Goal: Task Accomplishment & Management: Complete application form

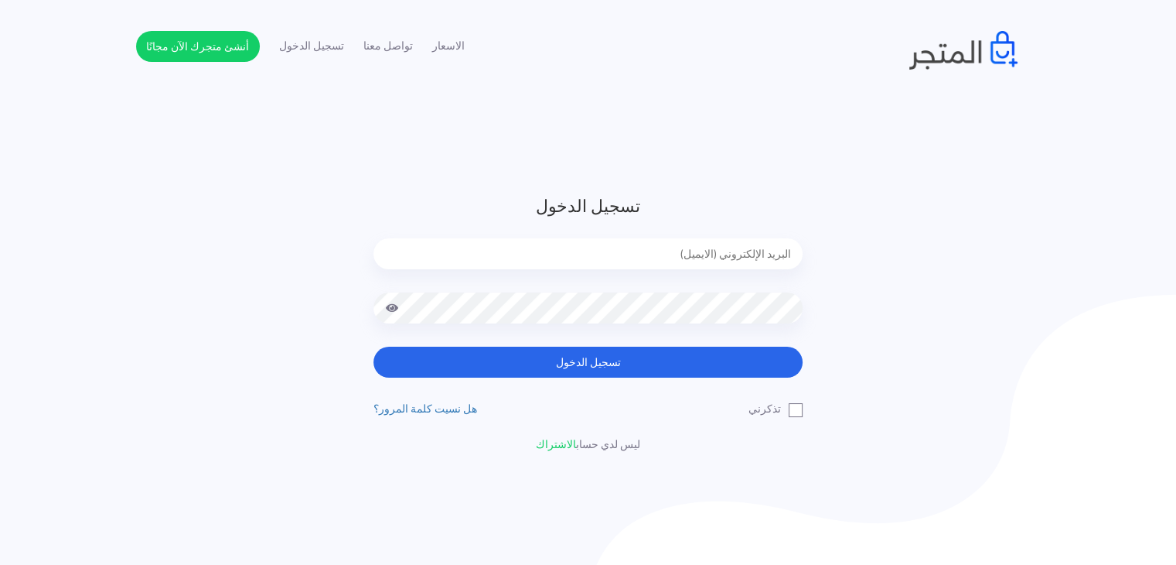
click at [652, 256] on input "email" at bounding box center [588, 253] width 429 height 31
click at [439, 409] on link "هل نسيت كلمة المرور؟" at bounding box center [426, 408] width 104 height 20
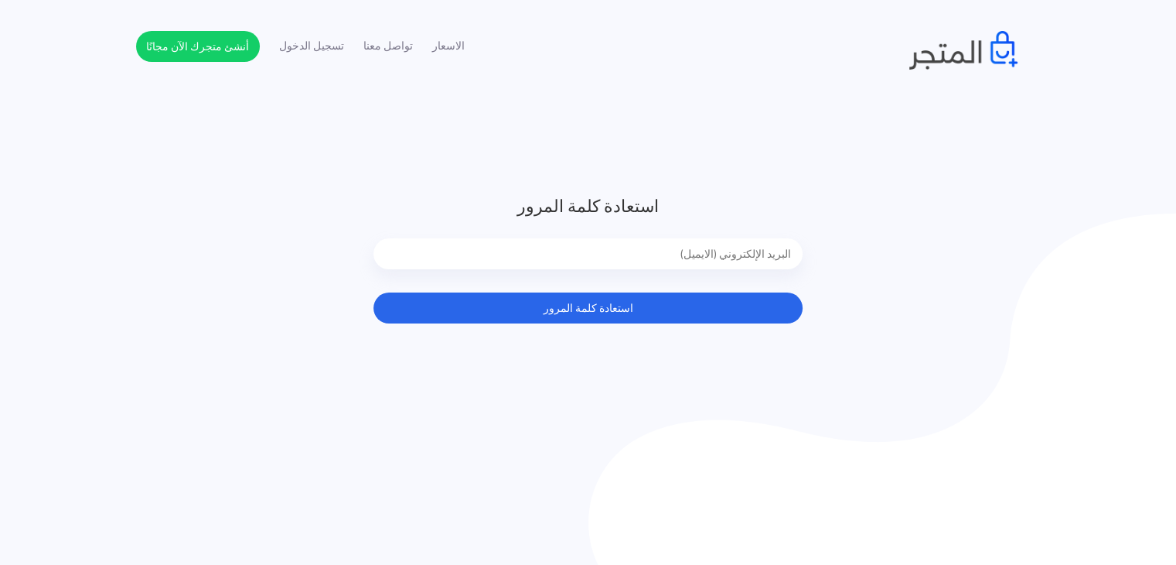
click at [635, 261] on input "email" at bounding box center [588, 253] width 429 height 31
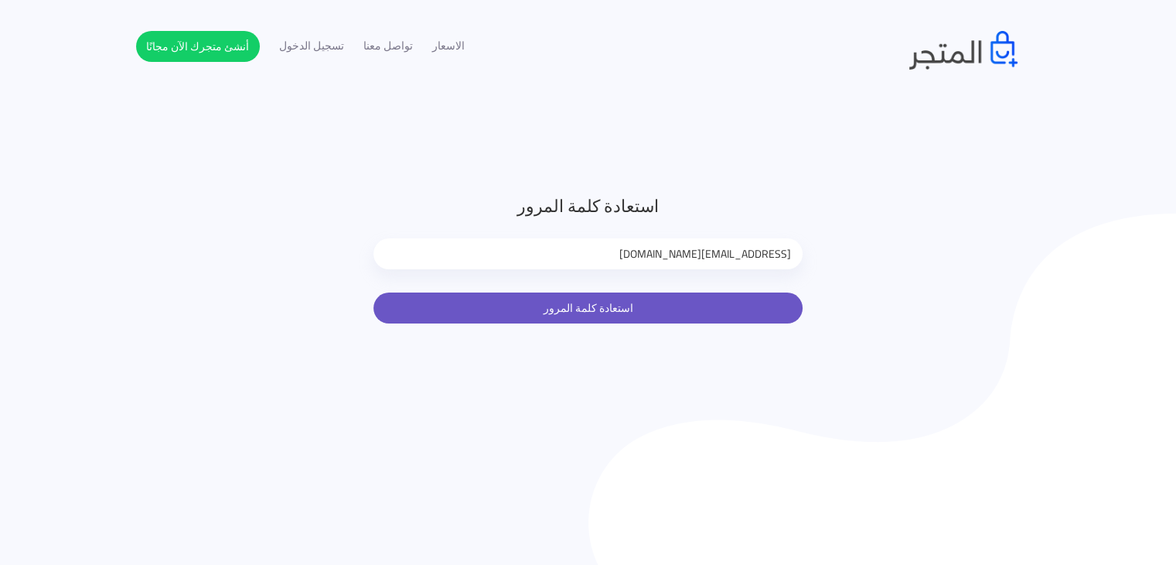
type input "aboueleninsanaa@gmail.com"
click at [647, 307] on button "استعادة كلمة المرور" at bounding box center [588, 307] width 429 height 31
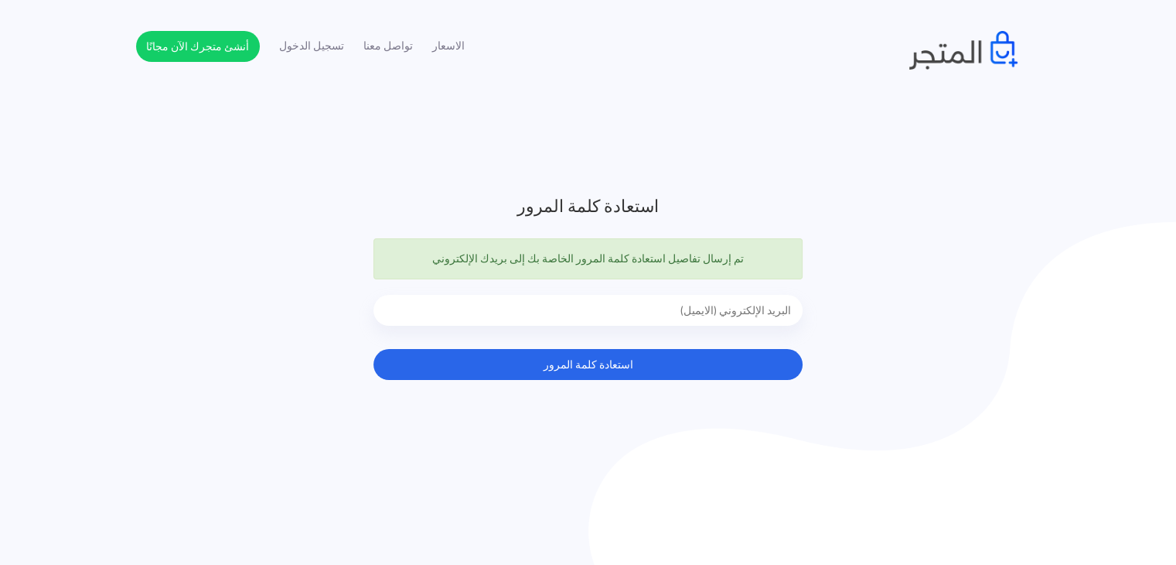
click at [655, 312] on input "email" at bounding box center [588, 310] width 429 height 31
type input "aboueleninsanaa@gmail.com"
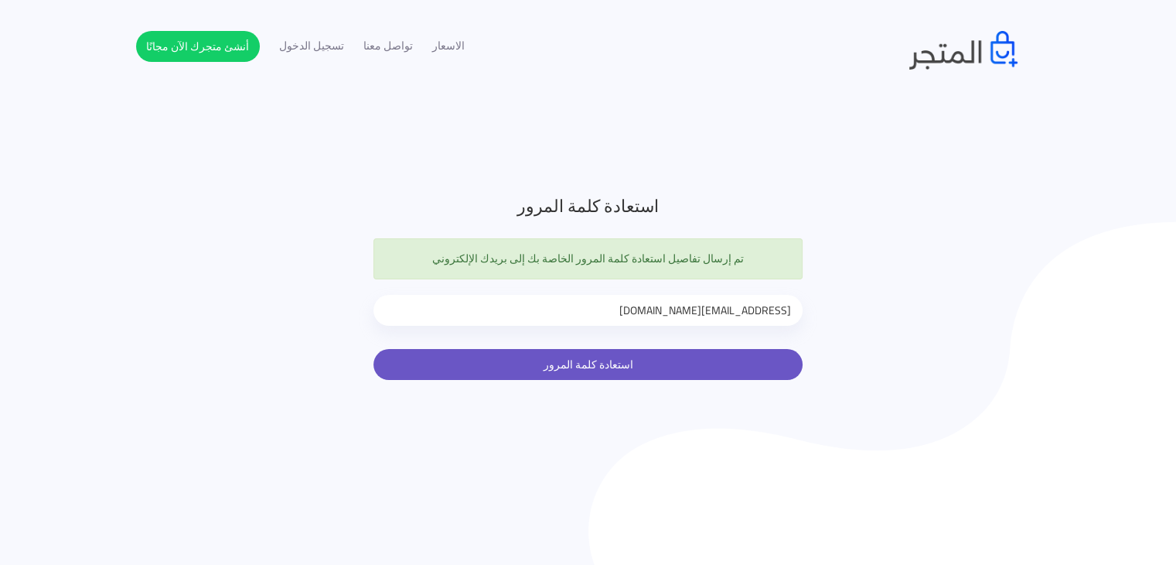
click at [599, 370] on button "استعادة كلمة المرور" at bounding box center [588, 364] width 429 height 31
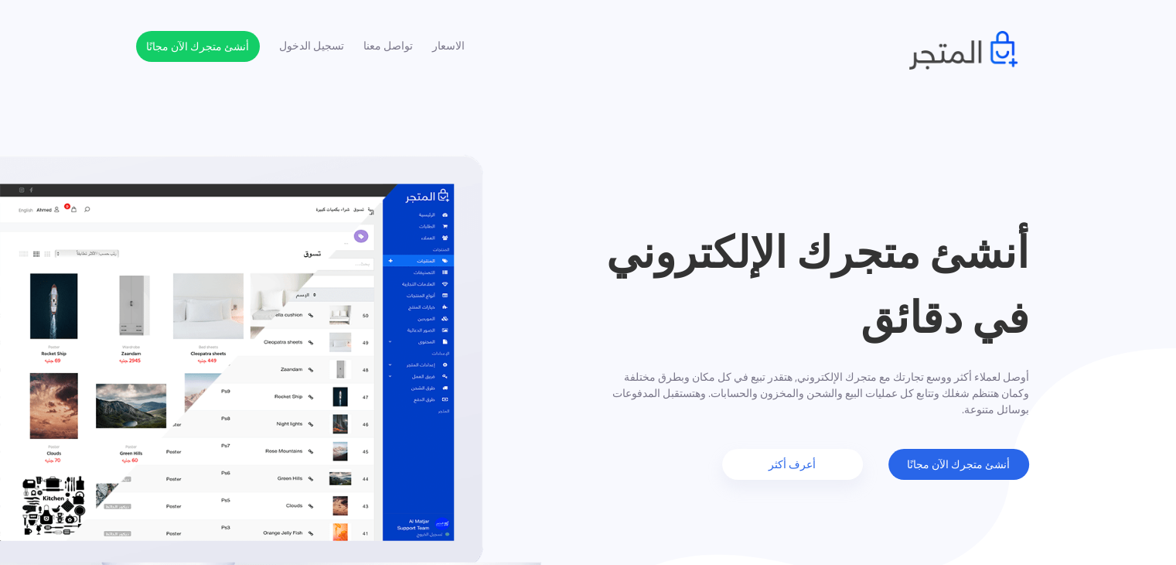
click at [1062, 182] on header "أنشئ متجرك الإلكتروني في دقائق أوصل لعملاء أكثر ووسع تجارتك مع متجرك الإلكتروني…" at bounding box center [588, 349] width 1176 height 699
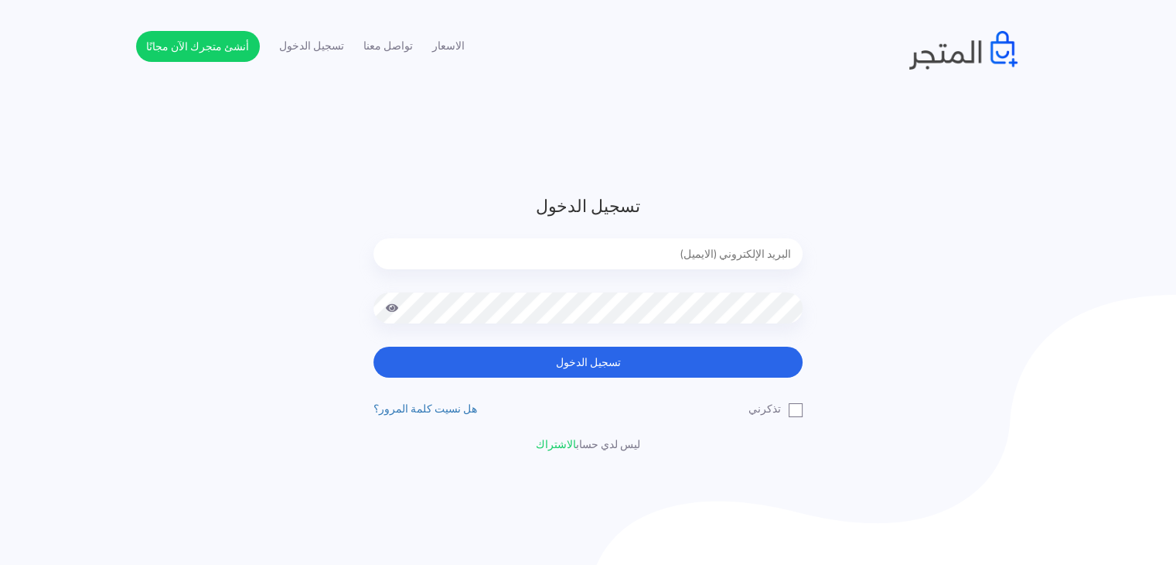
click at [634, 265] on input "email" at bounding box center [588, 253] width 429 height 31
type input "aboueleninsanaa@gmail.com"
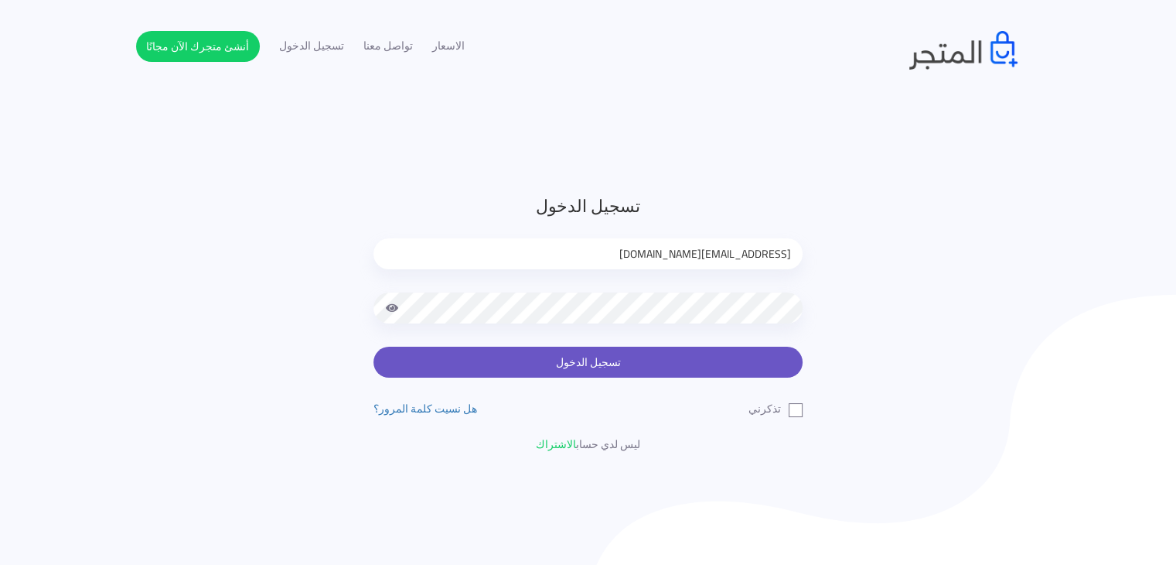
click at [613, 361] on button "تسجيل الدخول" at bounding box center [588, 361] width 429 height 31
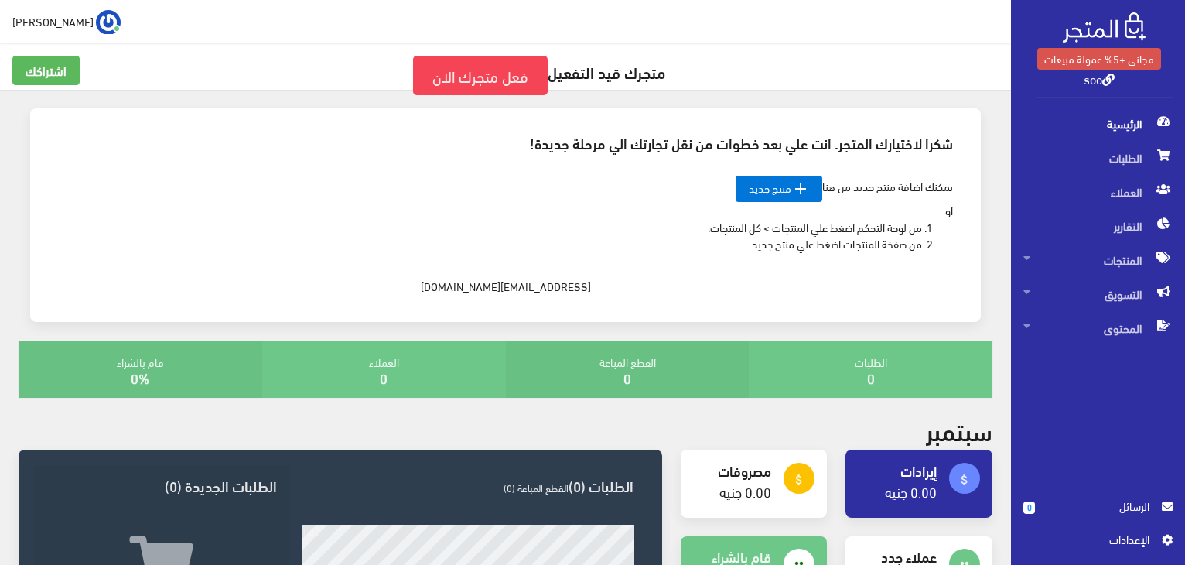
click at [1103, 77] on link "soo" at bounding box center [1099, 78] width 31 height 22
click at [1029, 258] on icon at bounding box center [1026, 257] width 7 height 11
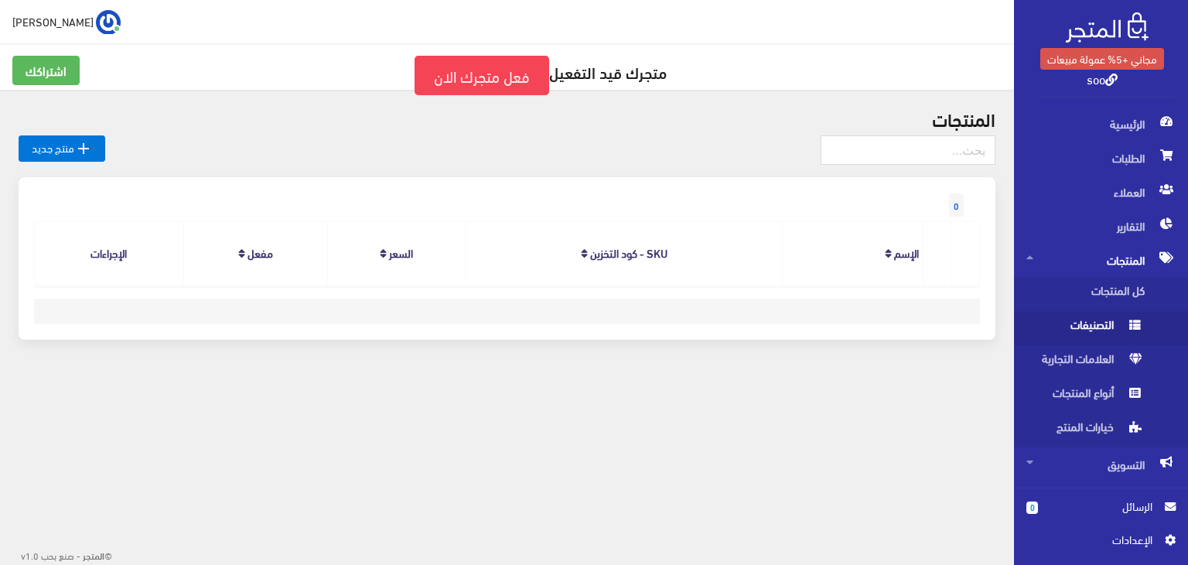
click at [1082, 333] on span "التصنيفات" at bounding box center [1085, 328] width 118 height 34
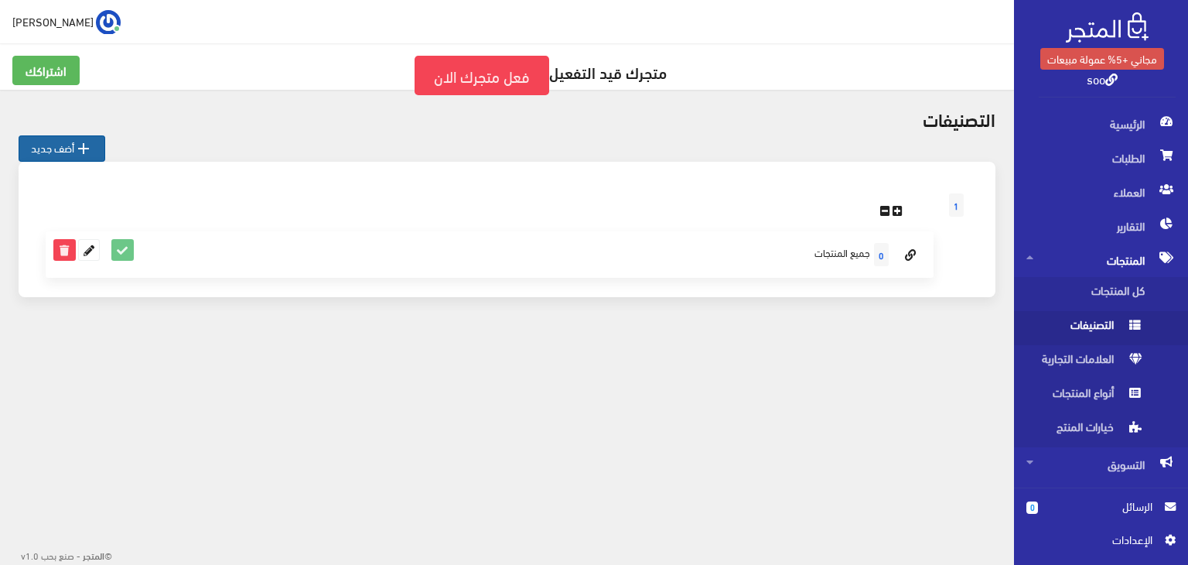
click at [55, 144] on link " أضف جديد" at bounding box center [62, 148] width 87 height 26
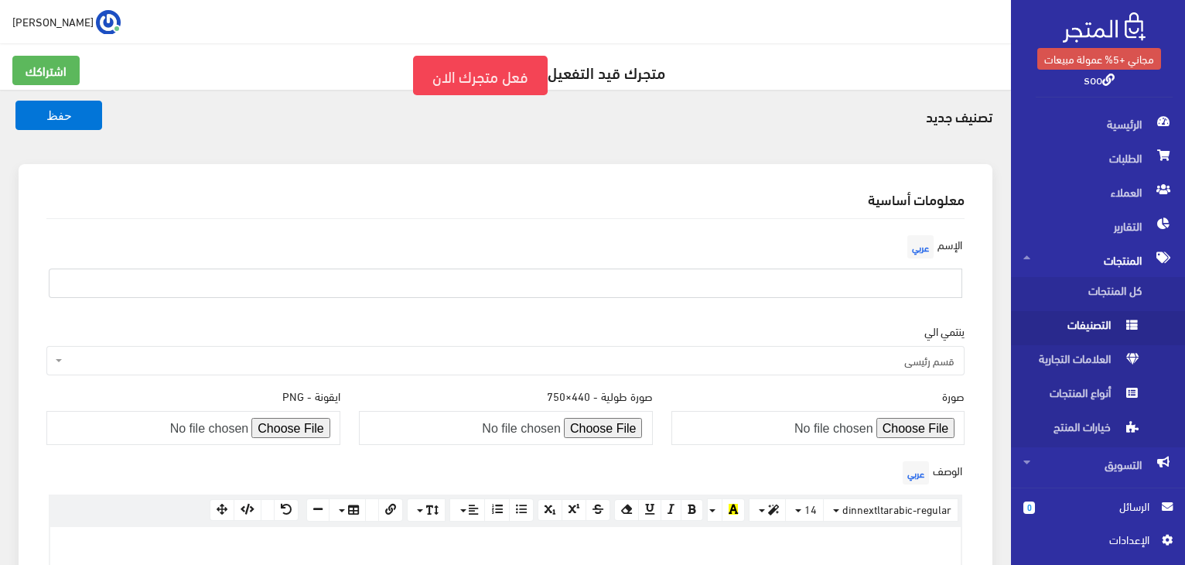
click at [916, 278] on input "text" at bounding box center [505, 282] width 913 height 29
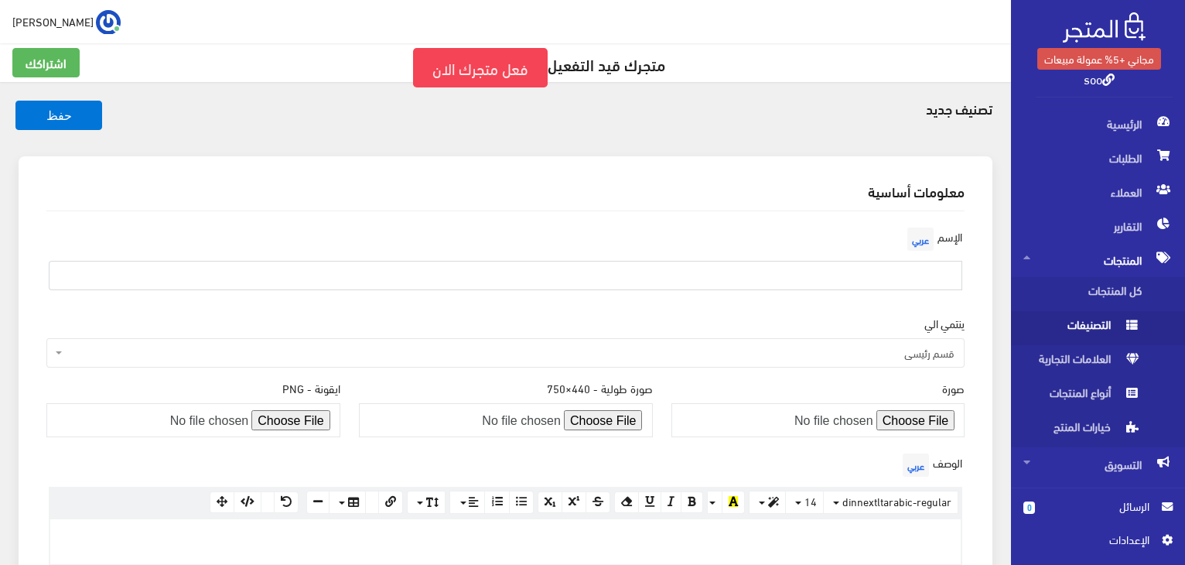
scroll to position [4, 0]
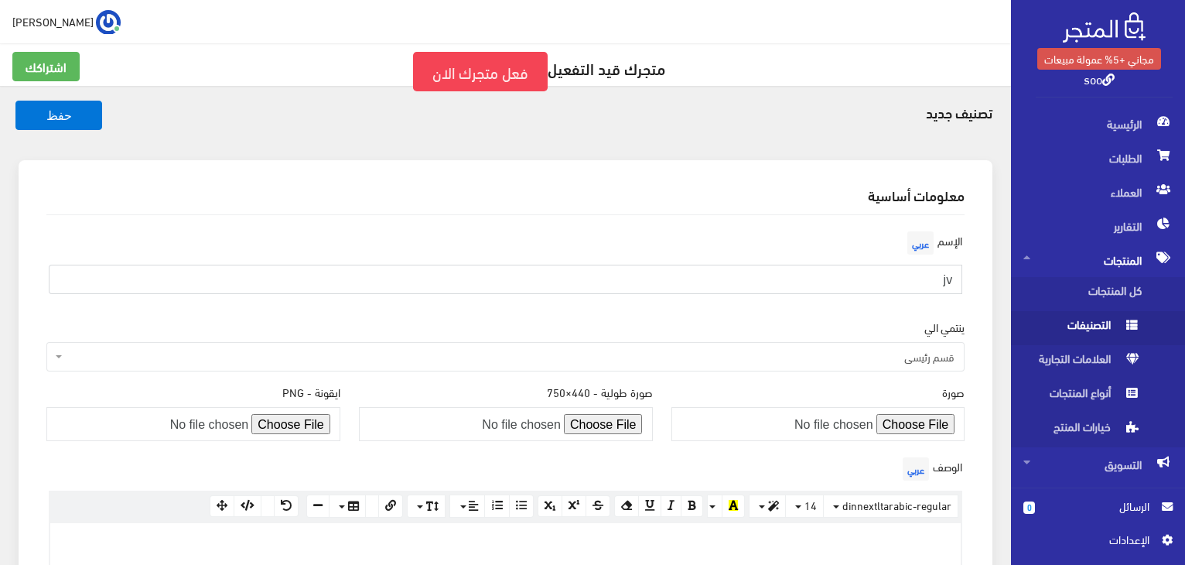
type input "j"
click at [899, 276] on input "تربون" at bounding box center [505, 279] width 913 height 29
type input "تربون"
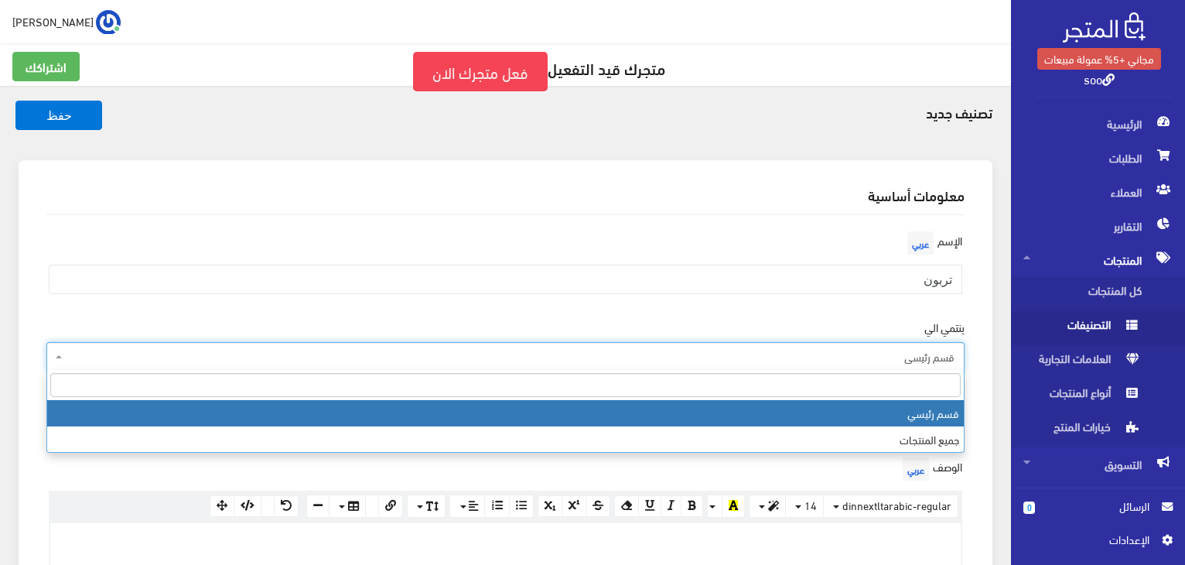
click at [59, 359] on span "قسم رئيسي" at bounding box center [505, 356] width 918 height 29
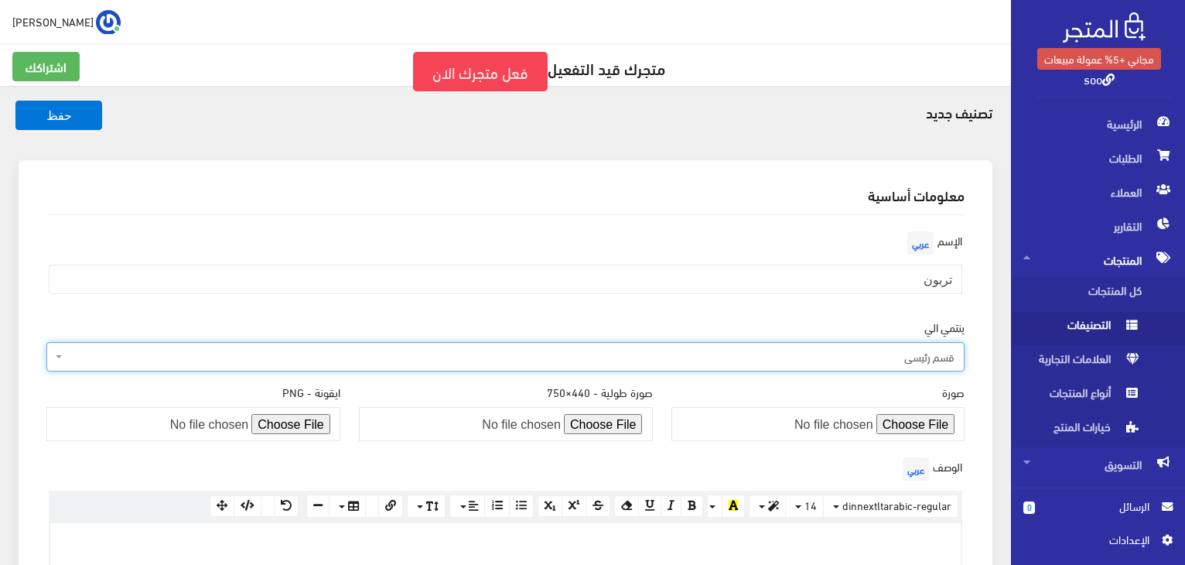
click at [59, 359] on span "قسم رئيسي" at bounding box center [505, 356] width 918 height 29
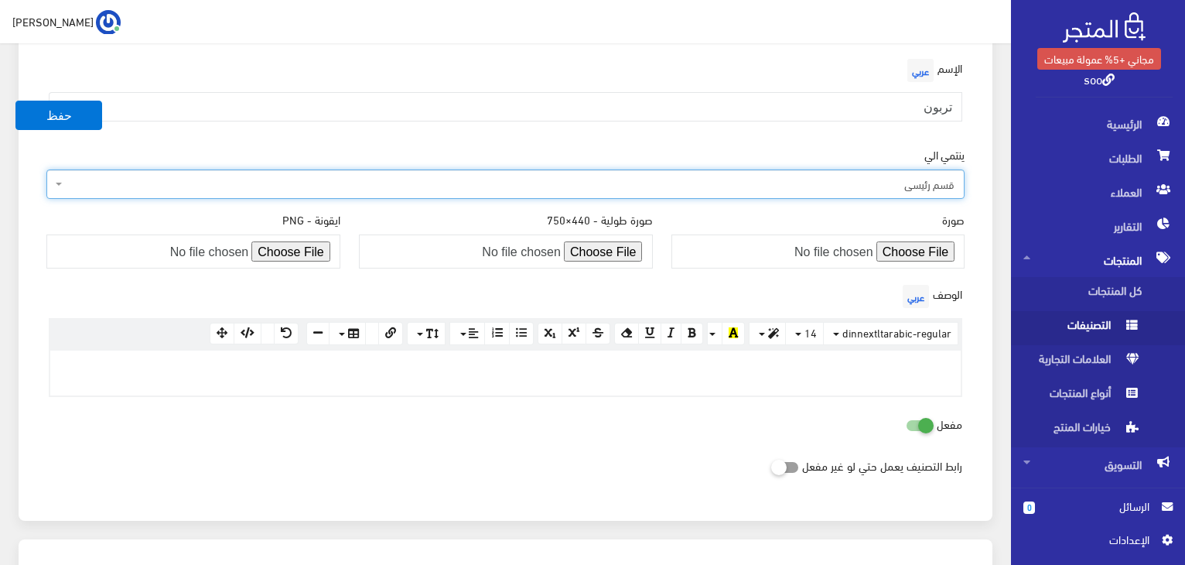
scroll to position [176, 0]
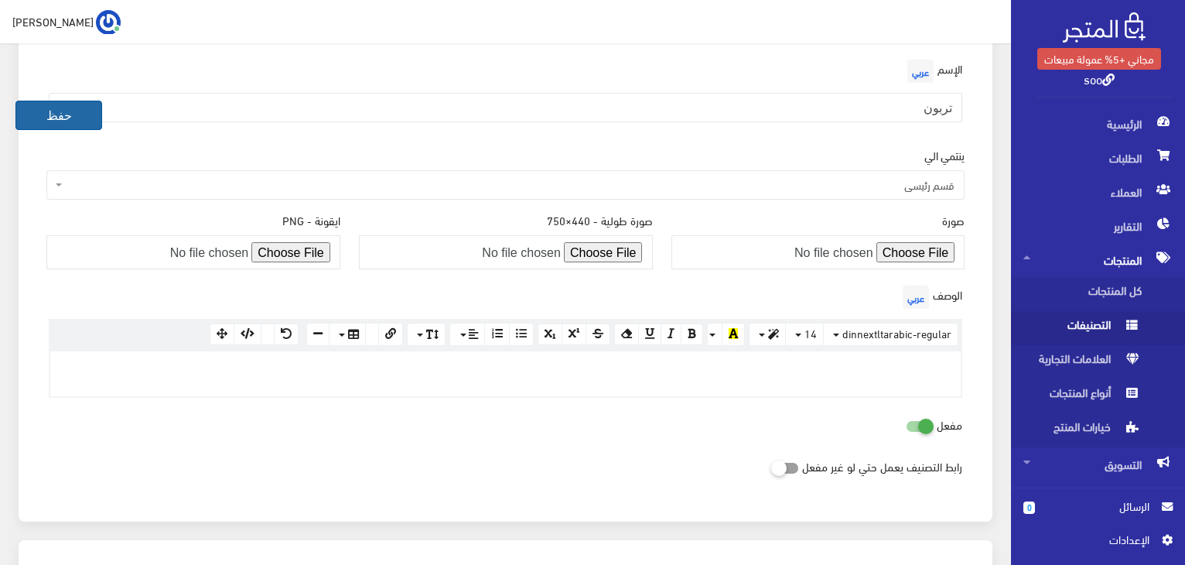
click at [46, 108] on button "حفظ" at bounding box center [58, 115] width 87 height 29
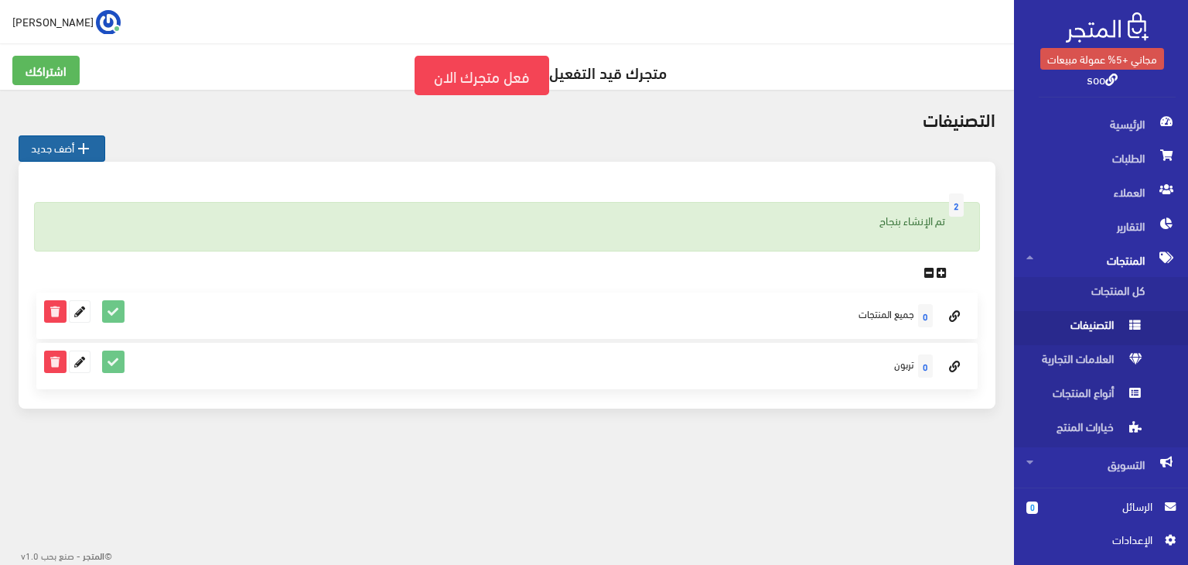
click at [50, 137] on link " أضف جديد" at bounding box center [62, 148] width 87 height 26
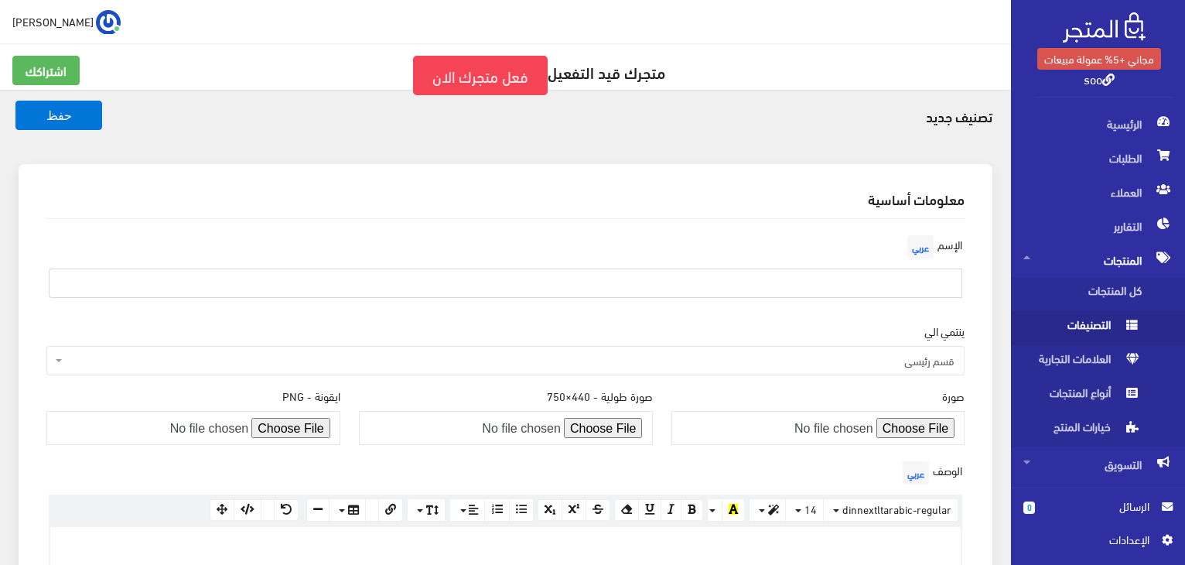
click at [894, 283] on input "text" at bounding box center [505, 282] width 913 height 29
type input "مالتي واي"
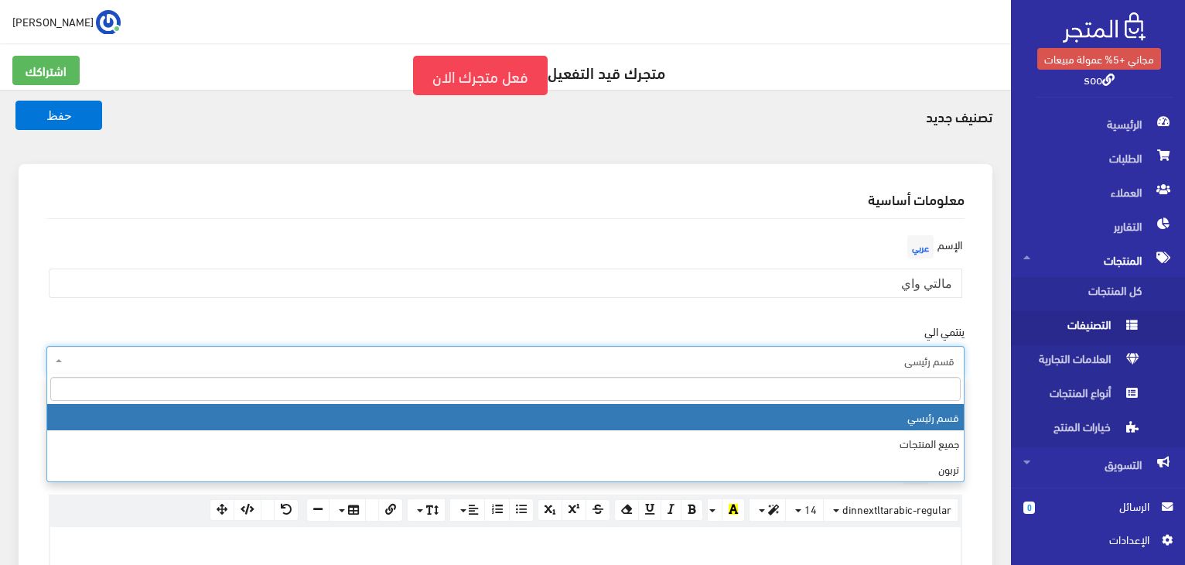
click at [923, 363] on span "قسم رئيسي" at bounding box center [510, 360] width 889 height 15
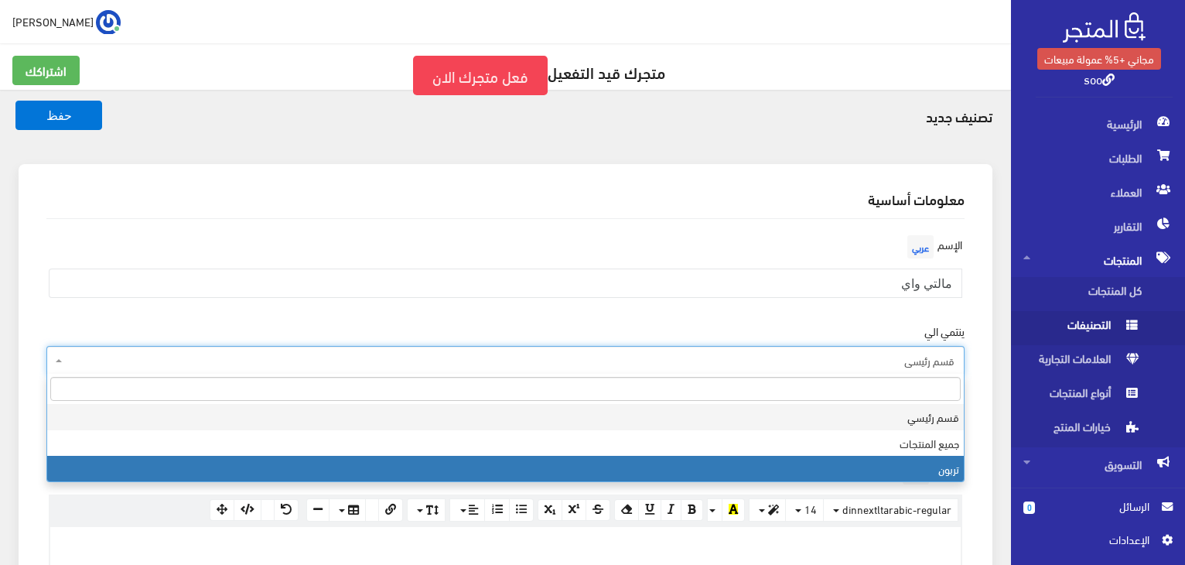
select select "2"
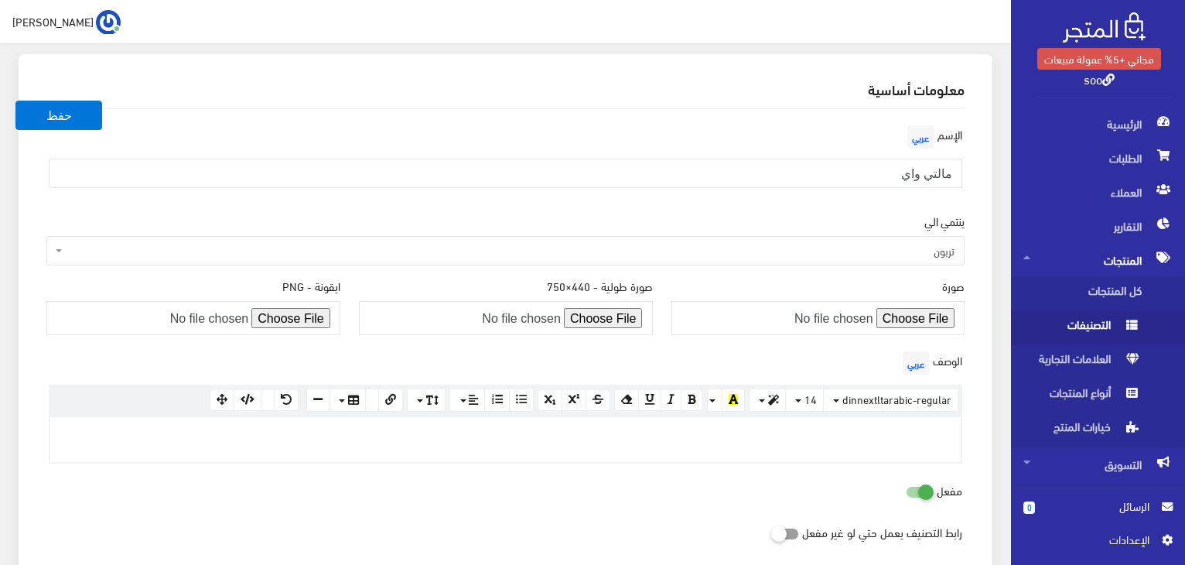
scroll to position [114, 0]
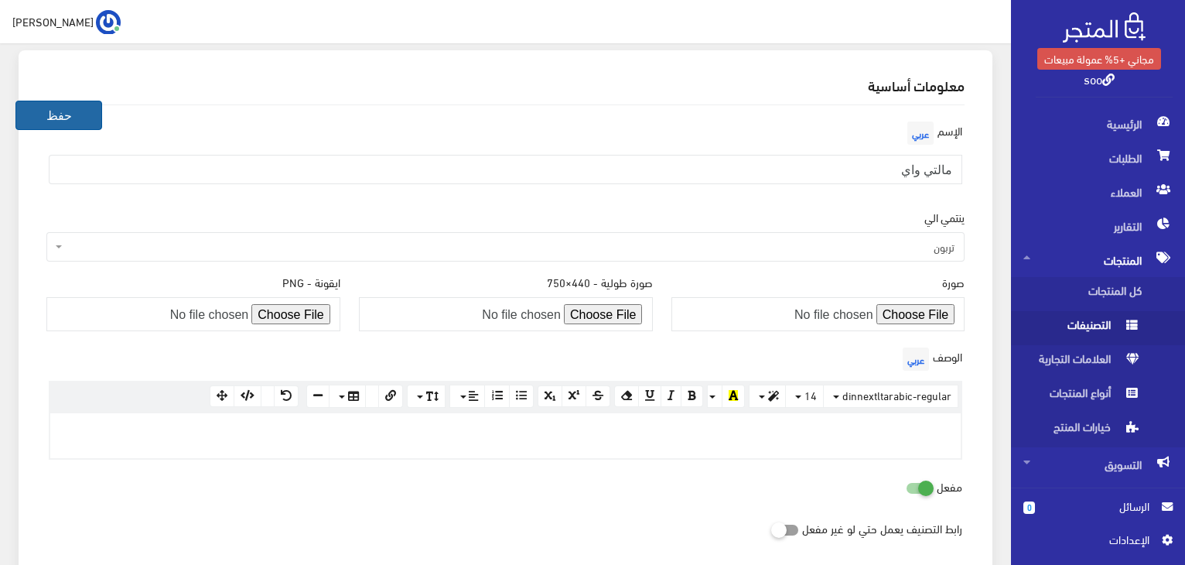
click at [82, 112] on button "حفظ" at bounding box center [58, 115] width 87 height 29
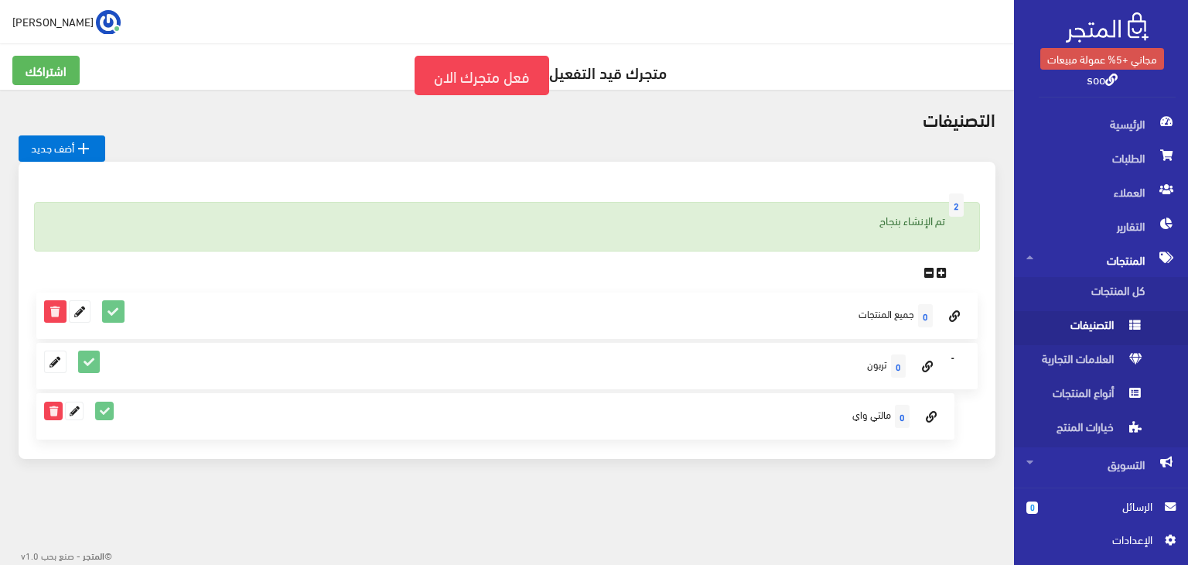
click at [952, 363] on button "Collapse" at bounding box center [952, 357] width 19 height 23
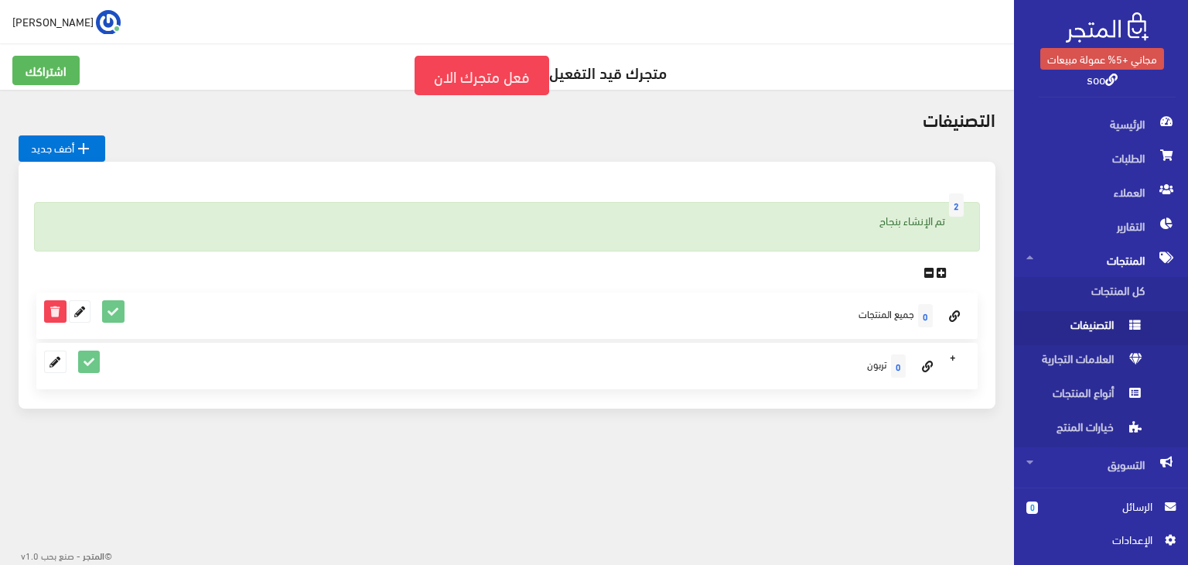
click at [952, 363] on button "Expand" at bounding box center [952, 357] width 19 height 23
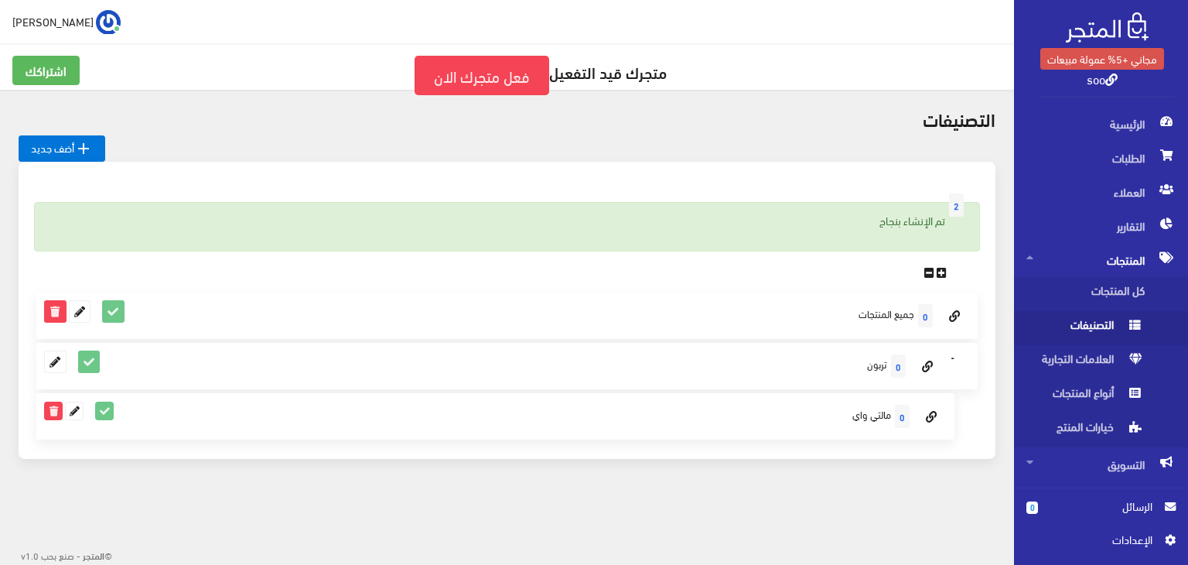
click at [952, 363] on button "Collapse" at bounding box center [952, 357] width 19 height 23
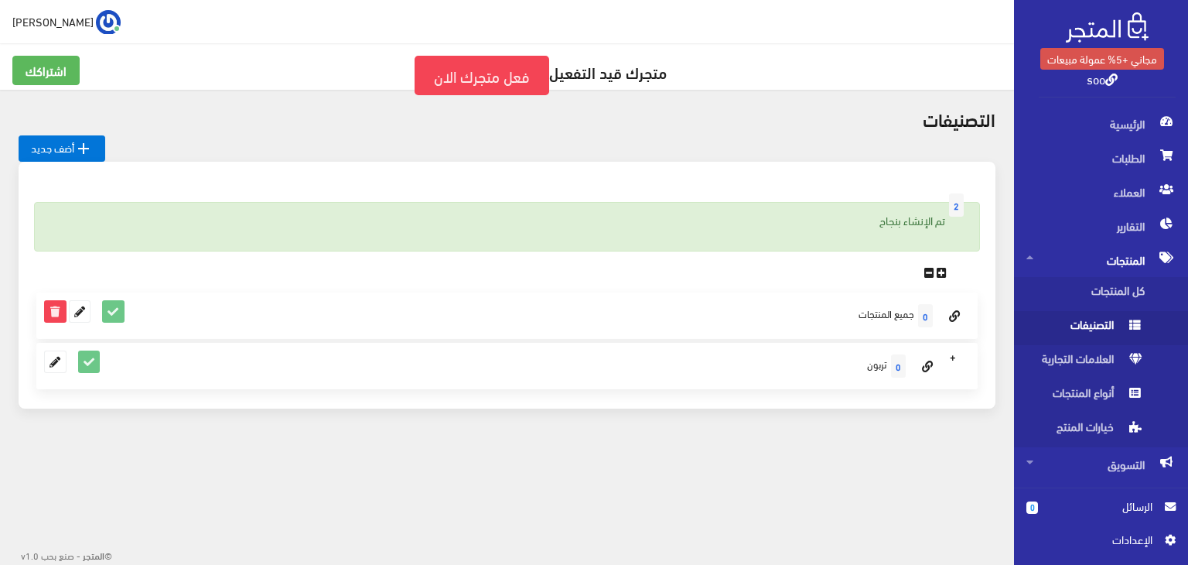
click at [952, 363] on button "Expand" at bounding box center [952, 357] width 19 height 23
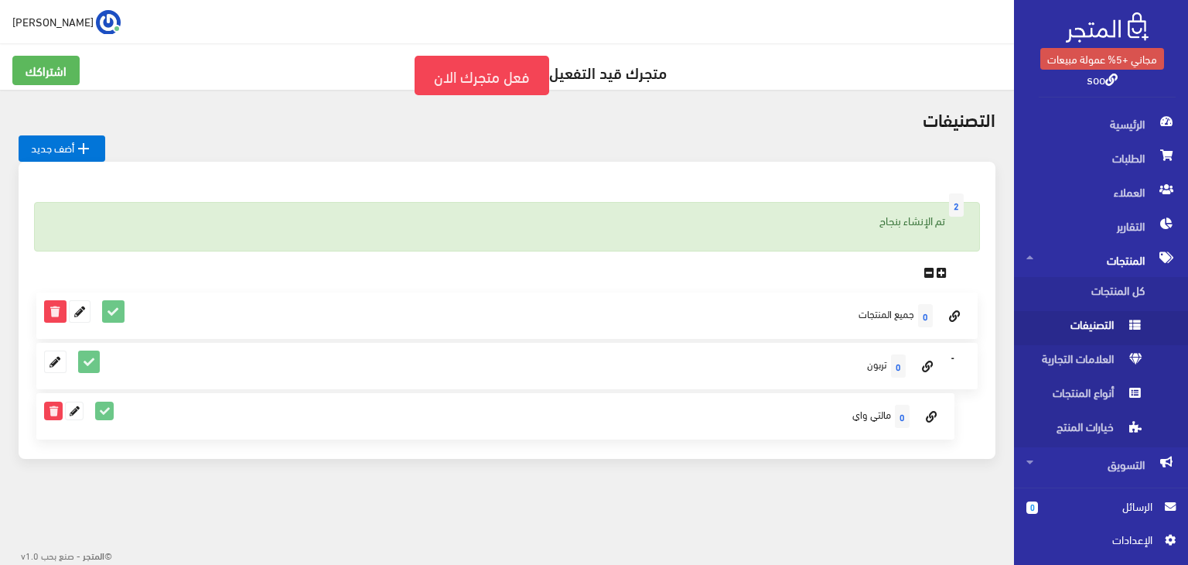
click at [792, 475] on div "2 تم الإنشاء بنجاح 0 جميع المنتجات Collapse 0" at bounding box center [506, 320] width 995 height 316
click at [758, 501] on div " Sanaa Aboueenin اشتراكي تسجيل الخروج  2 0" at bounding box center [507, 272] width 1014 height 545
click at [732, 489] on div "التصنيفات  أضف جديد 2 تم الإنشاء بنجاح 0 Expand" at bounding box center [507, 293] width 1014 height 406
click at [1129, 264] on span "المنتجات" at bounding box center [1100, 260] width 149 height 34
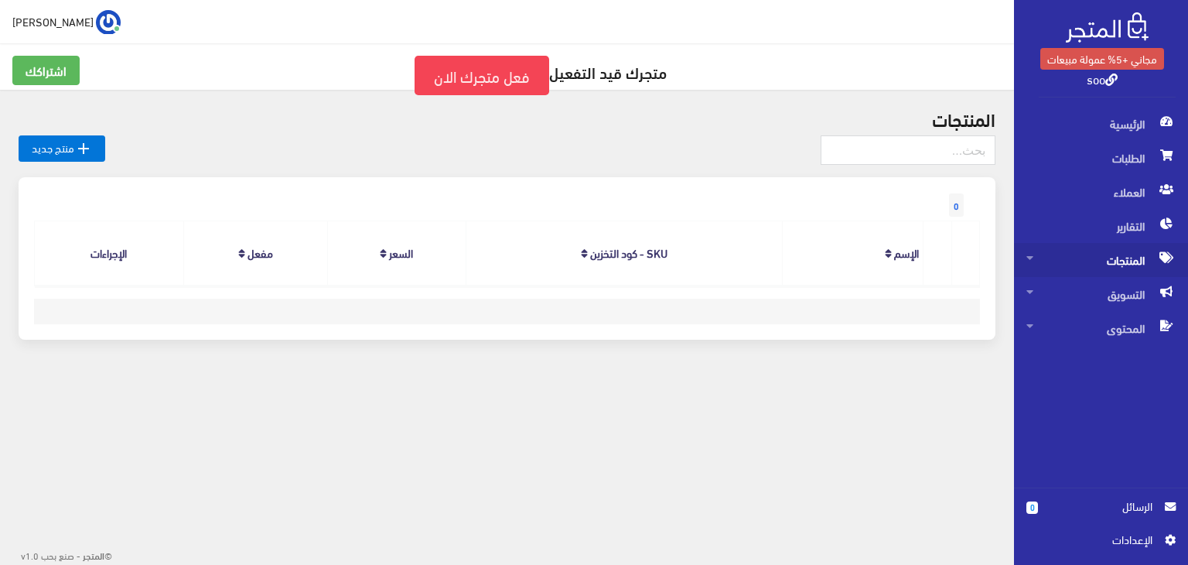
click at [1129, 264] on span "المنتجات" at bounding box center [1100, 260] width 149 height 34
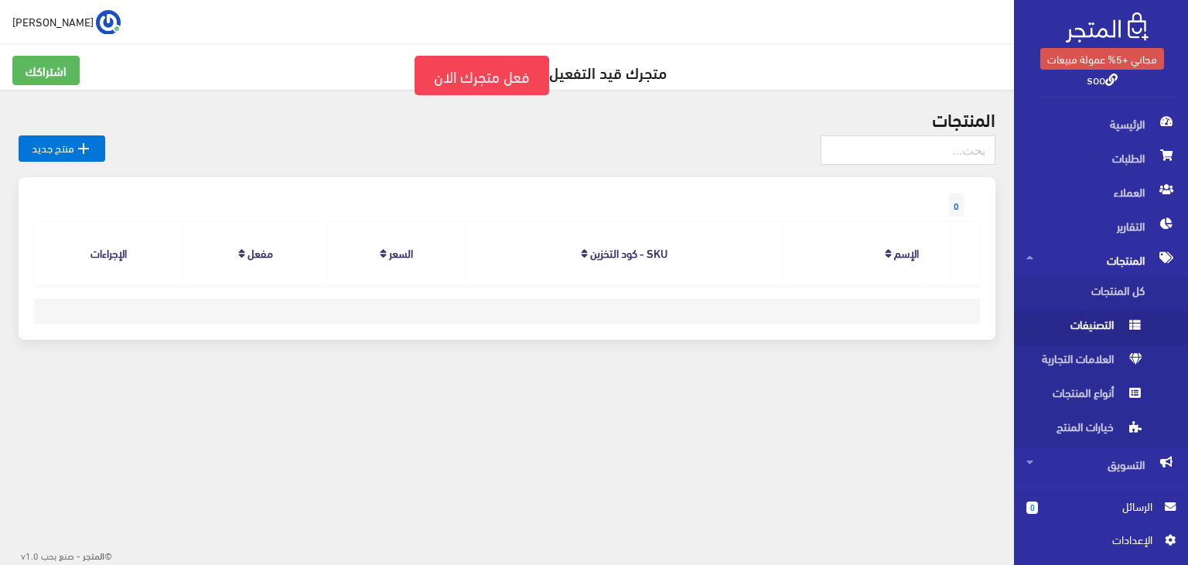
click at [1095, 332] on span "التصنيفات" at bounding box center [1085, 328] width 118 height 34
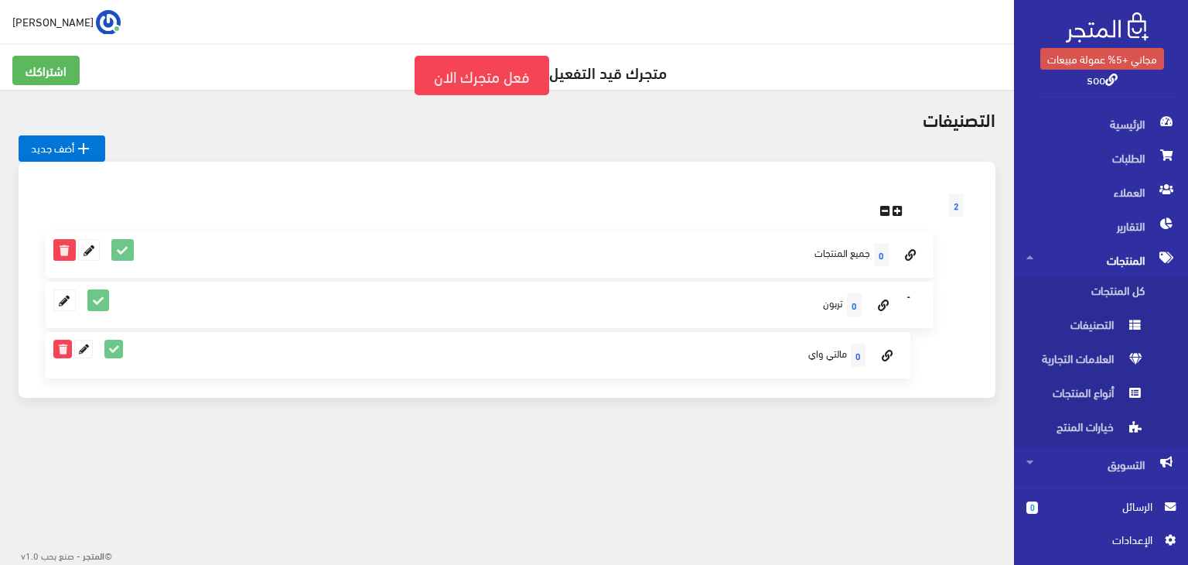
click at [1064, 258] on span "المنتجات" at bounding box center [1100, 260] width 149 height 34
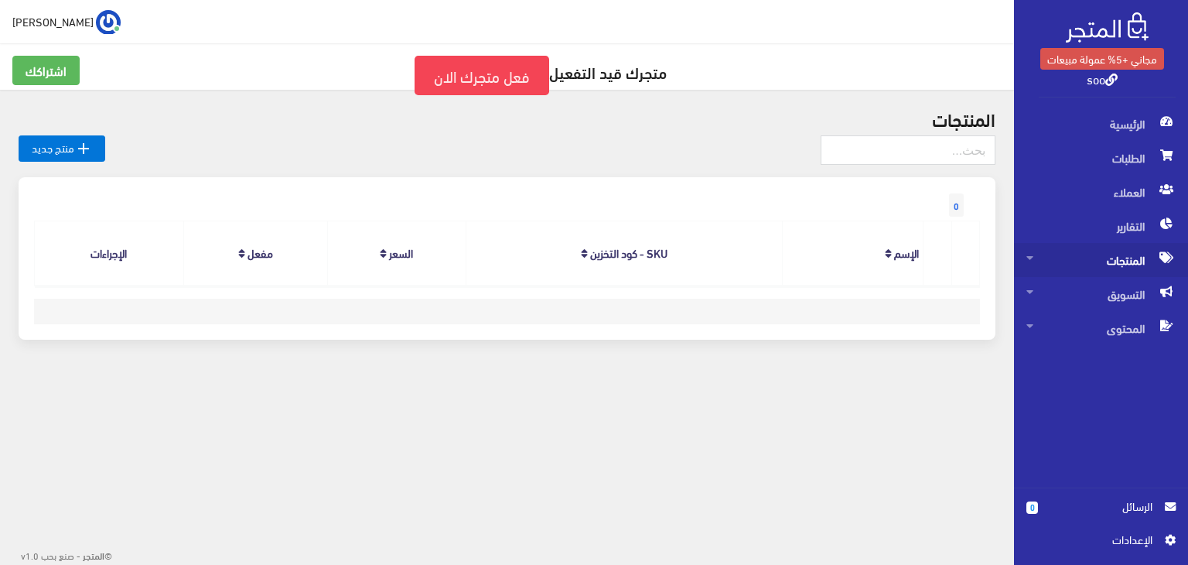
click at [1064, 258] on span "المنتجات" at bounding box center [1100, 260] width 149 height 34
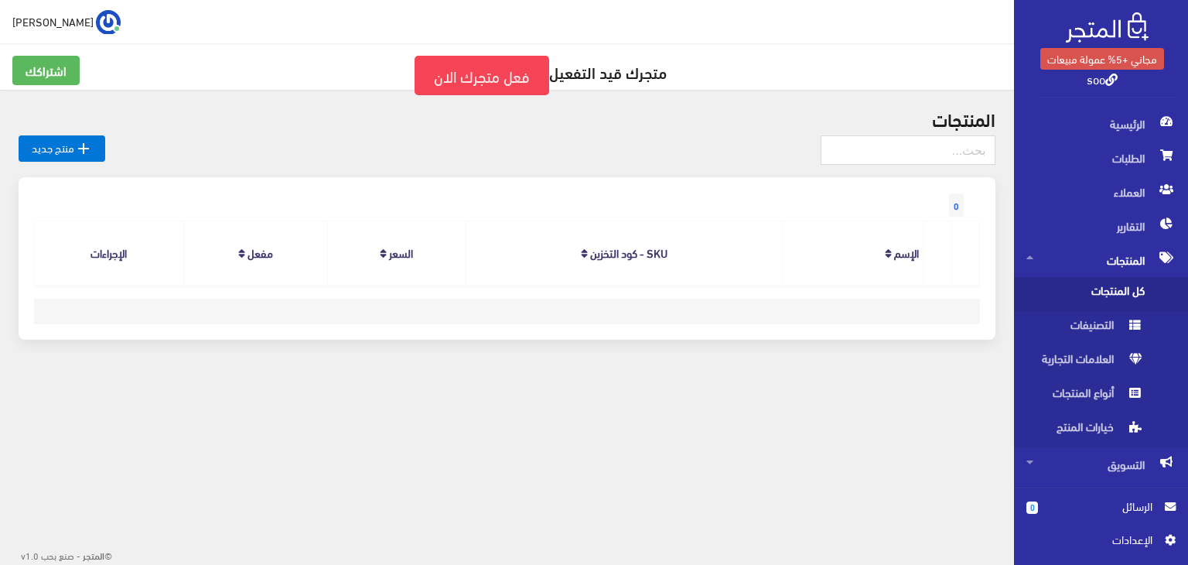
click at [1084, 295] on span "كل المنتجات" at bounding box center [1085, 294] width 118 height 34
click at [56, 148] on link " منتج جديد" at bounding box center [62, 148] width 87 height 26
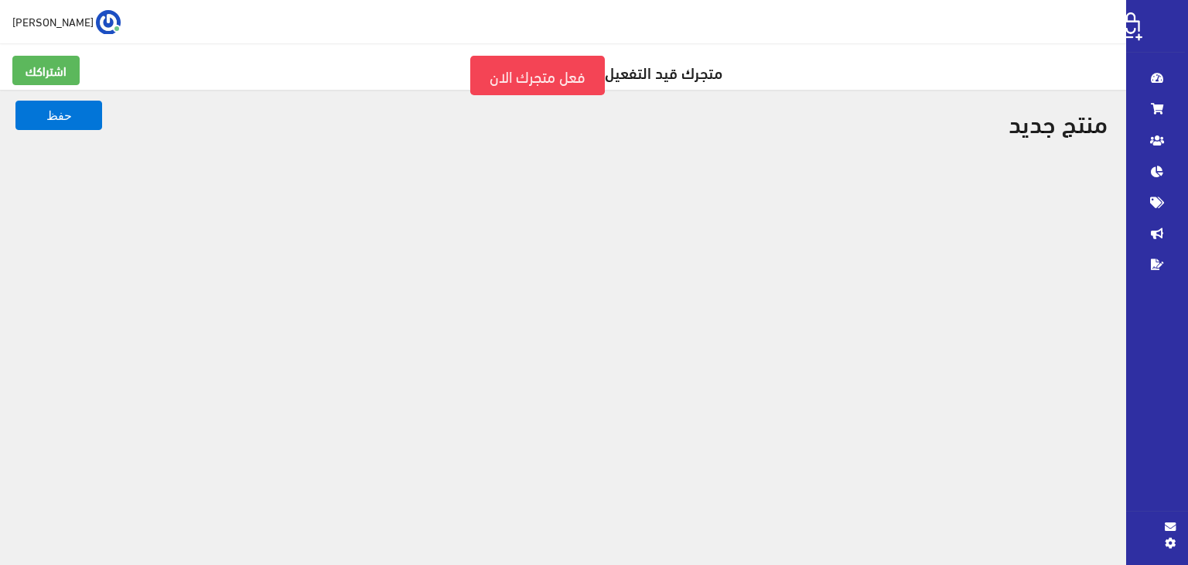
select select
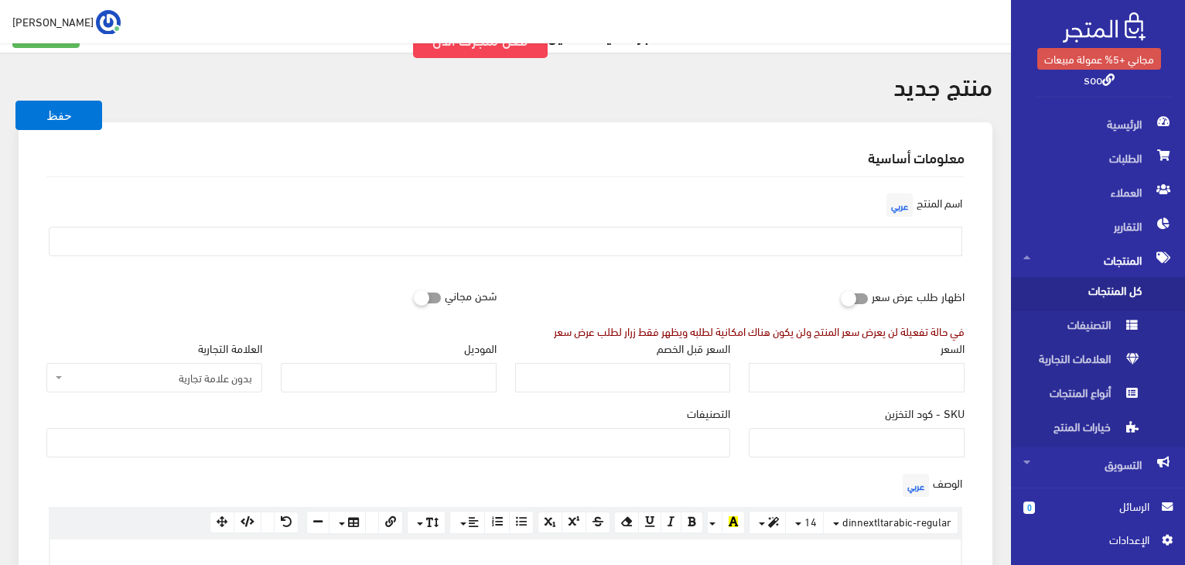
scroll to position [39, 0]
click at [801, 245] on input "text" at bounding box center [505, 239] width 913 height 29
click at [893, 237] on input "text" at bounding box center [505, 239] width 913 height 29
type input "ش"
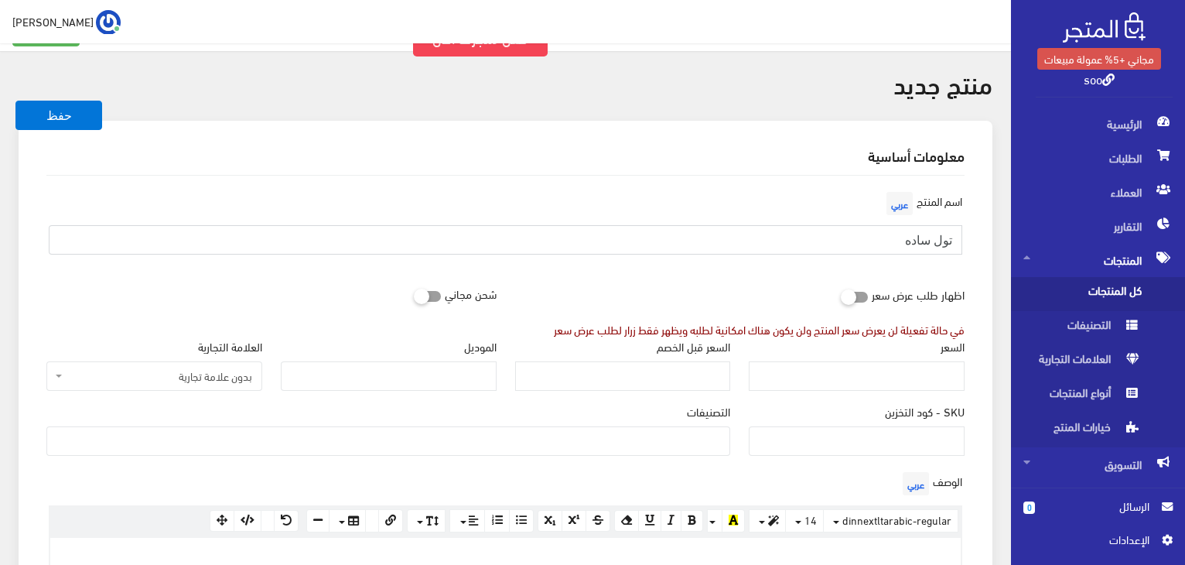
click at [954, 239] on input "تول ساده" at bounding box center [505, 239] width 913 height 29
click at [795, 235] on input "تربون مالتي واي تول ساده" at bounding box center [505, 239] width 913 height 29
type input "تربون مالتي واي تول ساده"
click at [900, 375] on input "السعر" at bounding box center [857, 375] width 216 height 29
type input "375"
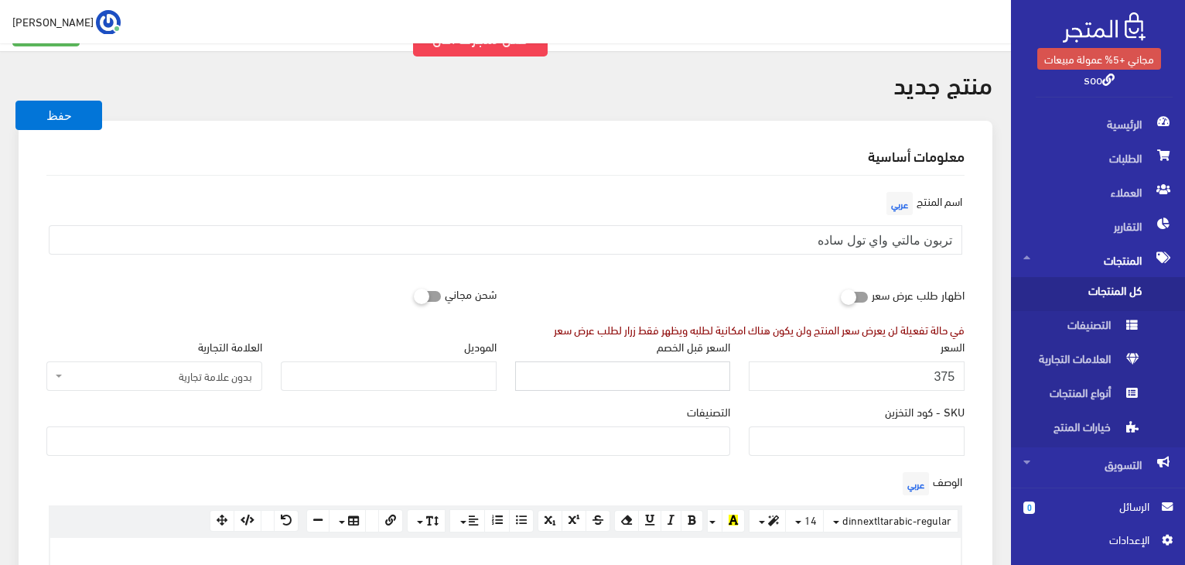
click at [686, 377] on input "السعر قبل الخصم" at bounding box center [623, 375] width 216 height 29
click at [452, 370] on input "الموديل" at bounding box center [389, 375] width 216 height 29
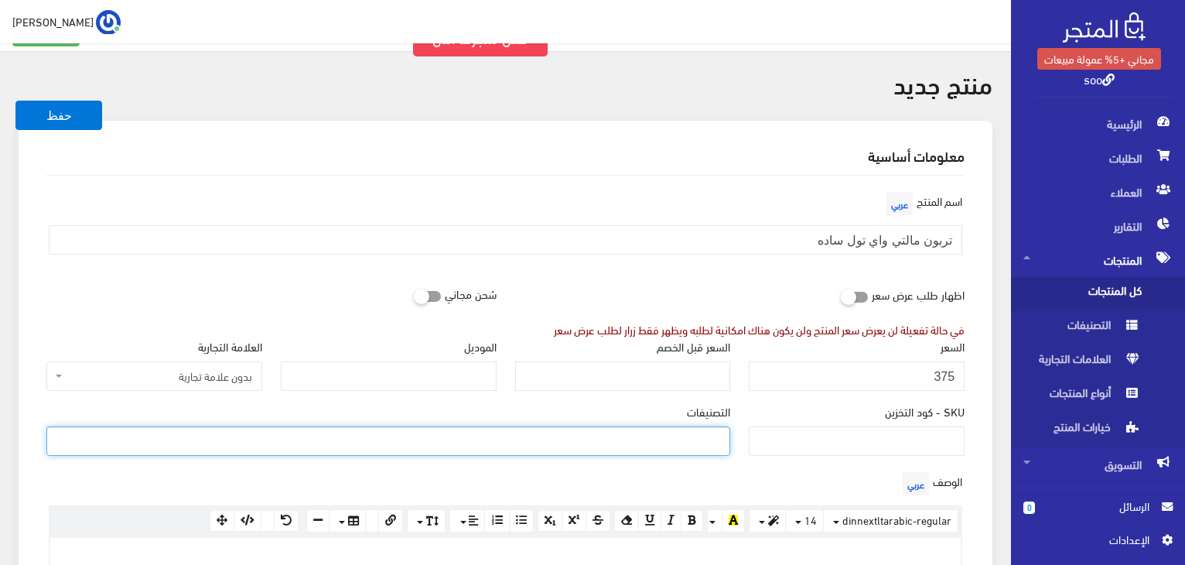
click at [694, 435] on ul at bounding box center [388, 439] width 682 height 25
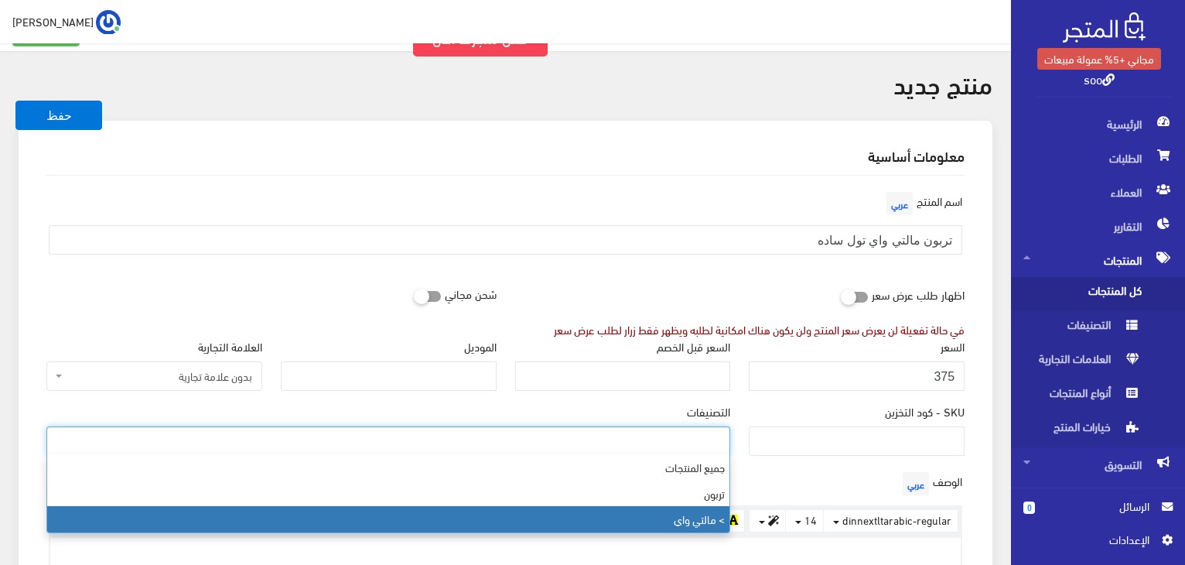
select select "3"
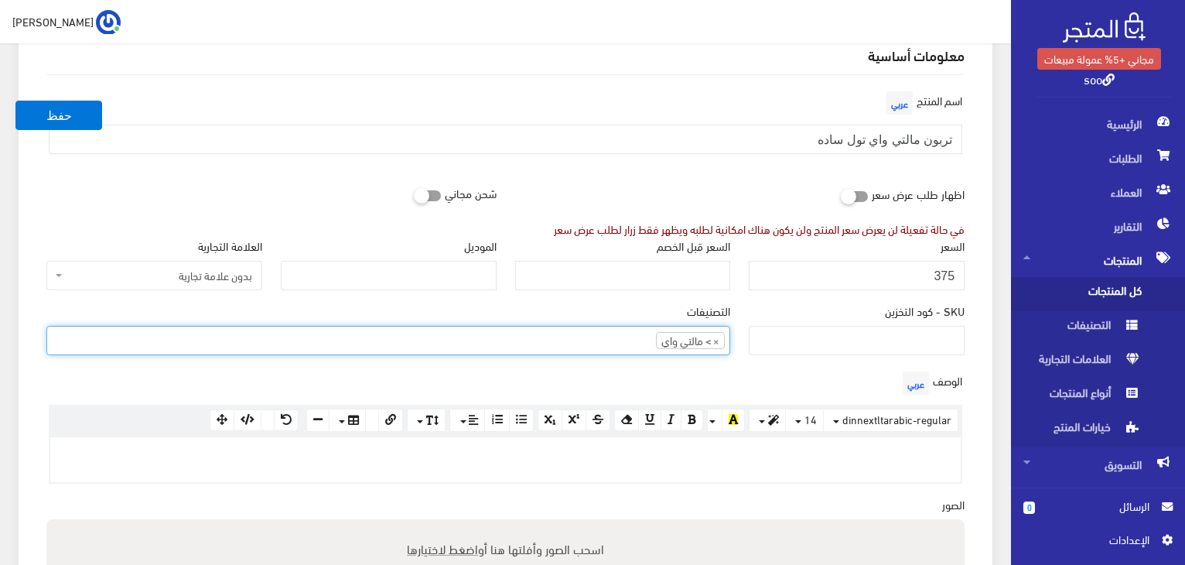
scroll to position [141, 0]
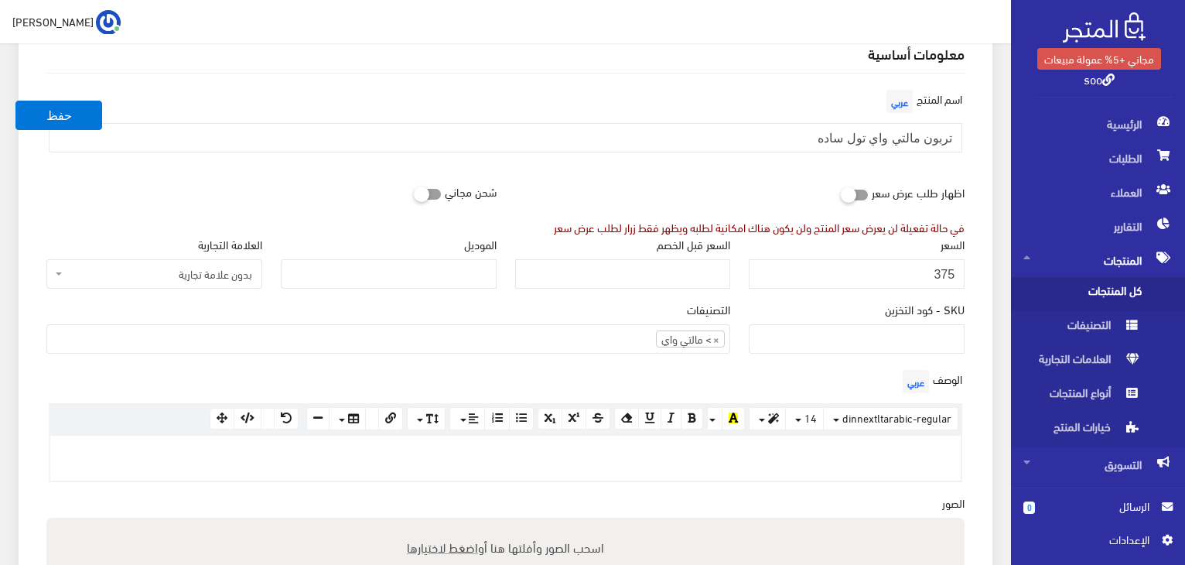
click at [937, 443] on p at bounding box center [505, 451] width 895 height 17
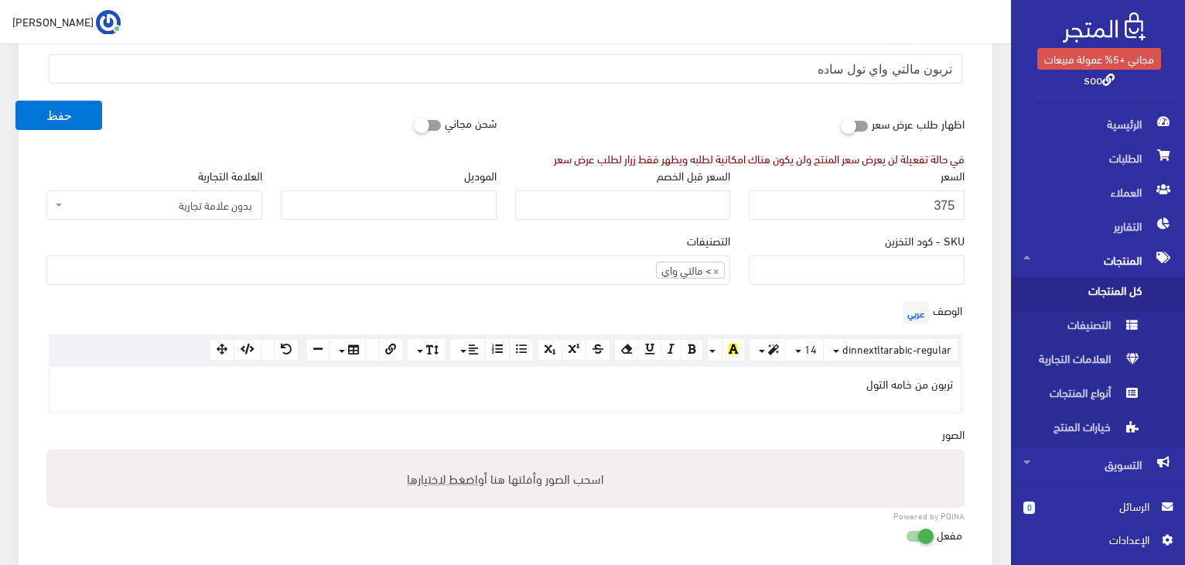
scroll to position [210, 0]
click at [562, 480] on label "اسحب الصور وأفلتها هنا أو اضغط لاختيارها" at bounding box center [506, 477] width 210 height 31
click at [562, 452] on input "اسحب الصور وأفلتها هنا أو اضغط لاختيارها" at bounding box center [505, 450] width 918 height 5
type input "C:\fakepath\WhatsApp Image 2024-10-29 at 20.34.48_8a33f6a9.jpg"
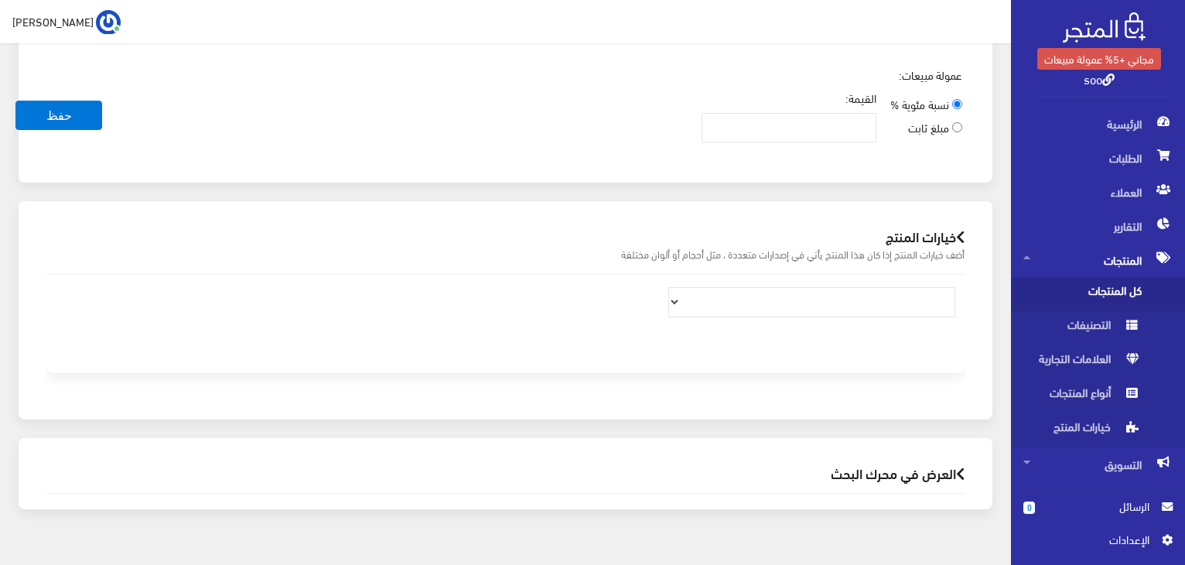
scroll to position [893, 0]
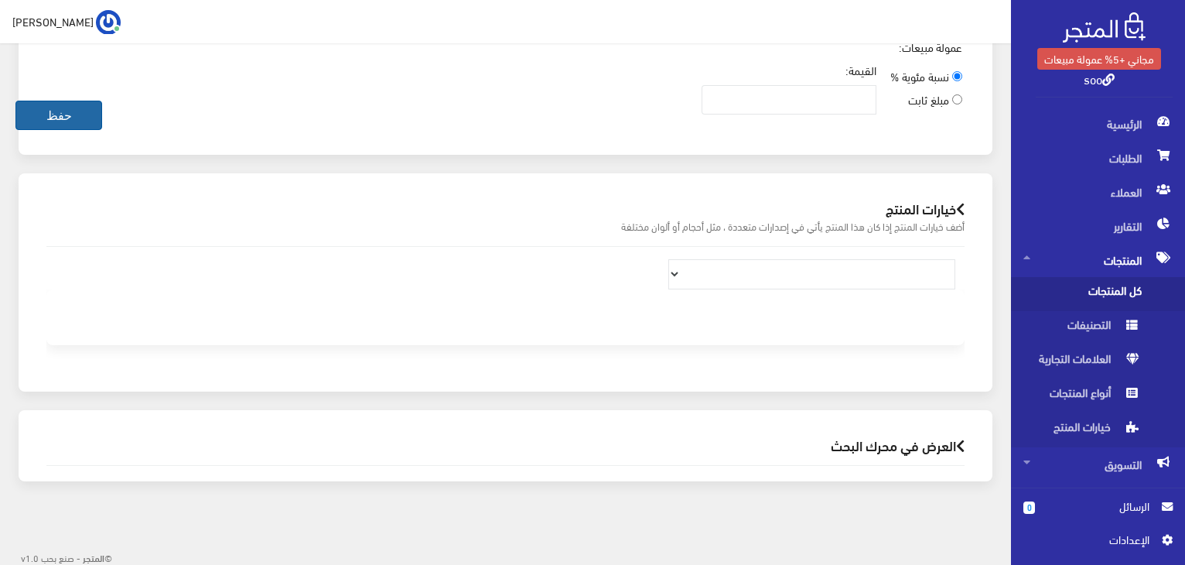
click at [68, 111] on button "حفظ" at bounding box center [58, 115] width 87 height 29
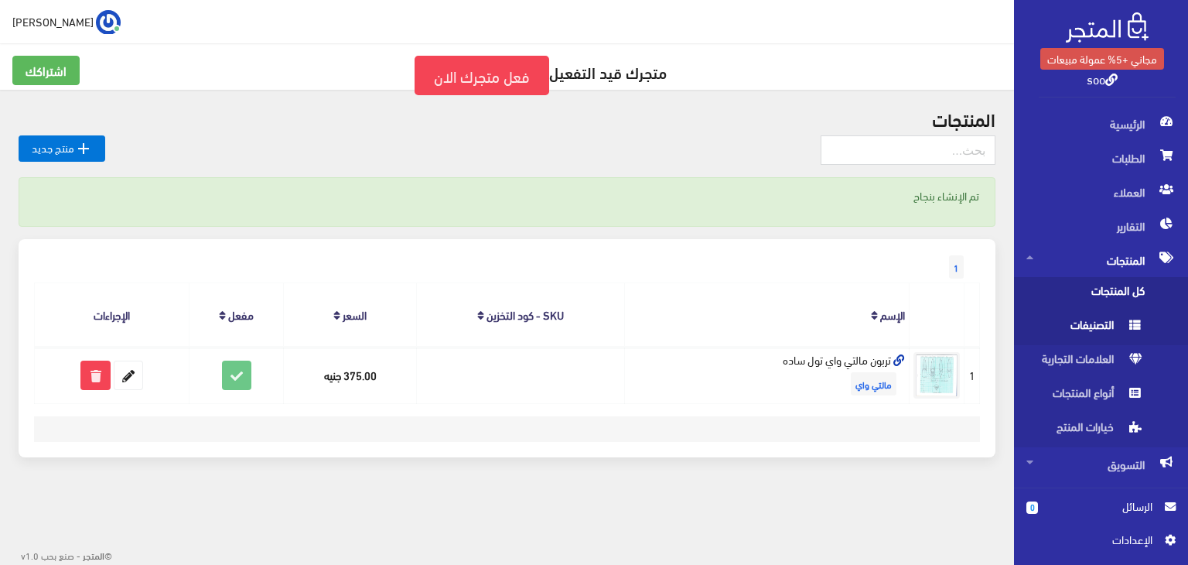
click at [1090, 325] on span "التصنيفات" at bounding box center [1085, 328] width 118 height 34
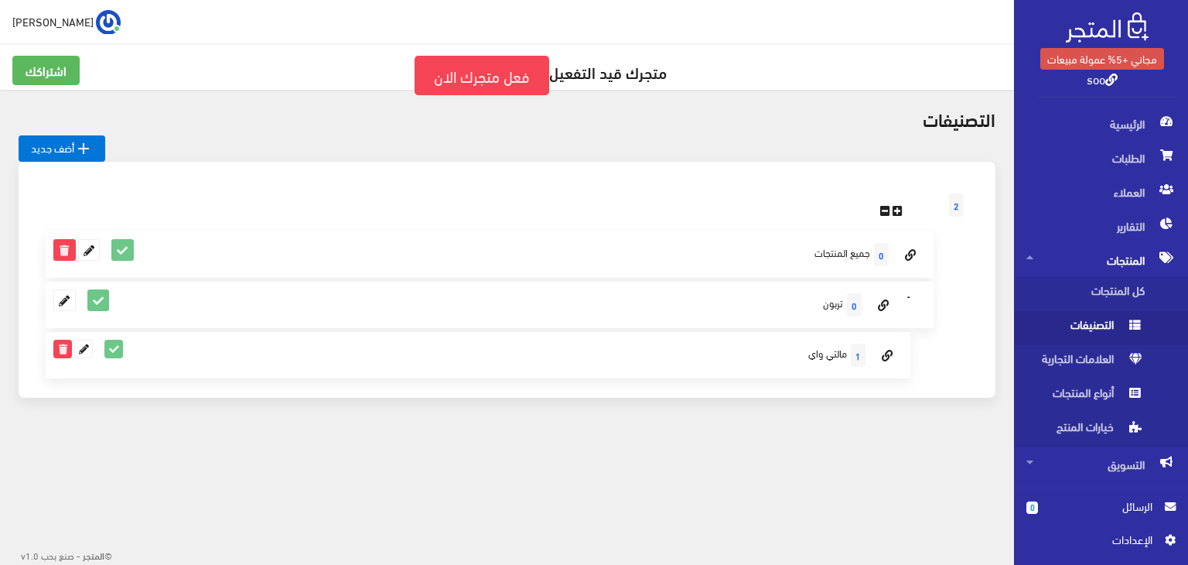
click at [1090, 325] on span "التصنيفات" at bounding box center [1085, 328] width 118 height 34
click at [62, 253] on icon at bounding box center [64, 250] width 20 height 20
